Goal: Task Accomplishment & Management: Use online tool/utility

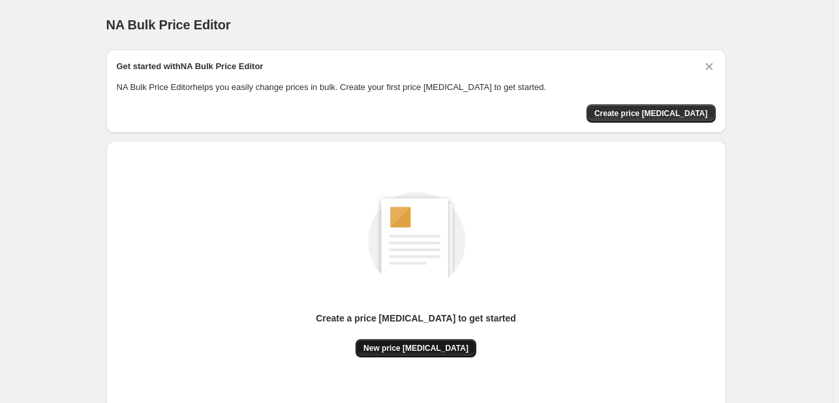
click at [419, 351] on span "New price [MEDICAL_DATA]" at bounding box center [416, 348] width 105 height 10
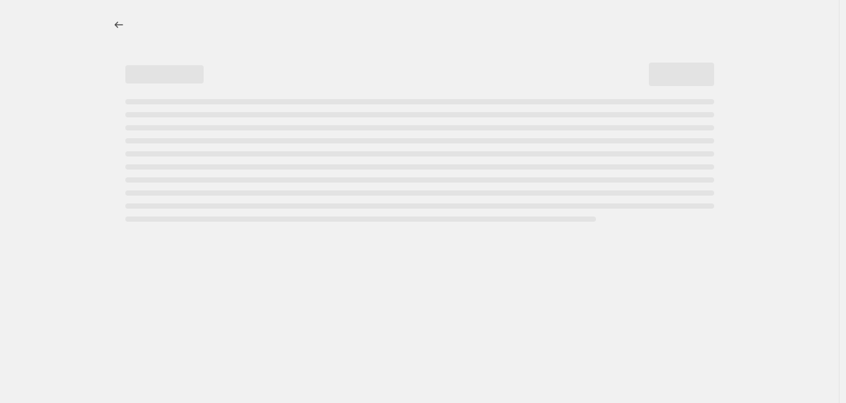
select select "percentage"
